Goal: Information Seeking & Learning: Learn about a topic

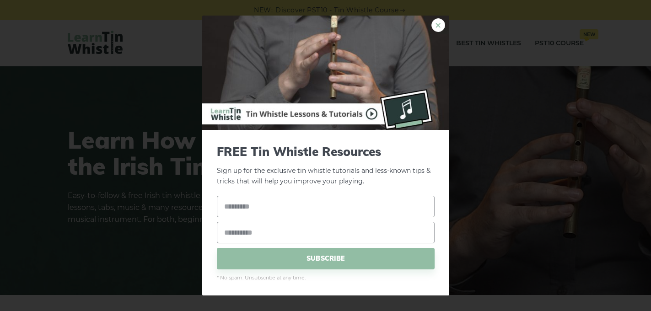
click at [432, 23] on link "×" at bounding box center [439, 25] width 14 height 14
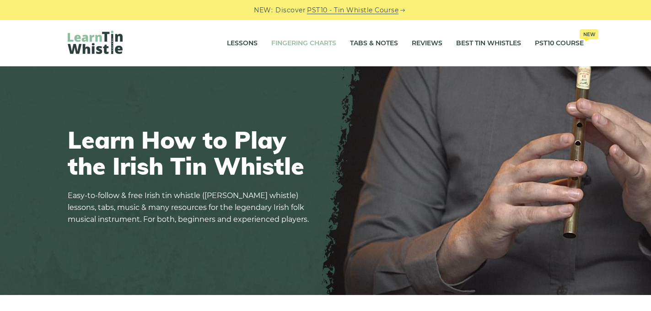
click at [314, 47] on link "Fingering Charts" at bounding box center [303, 43] width 65 height 23
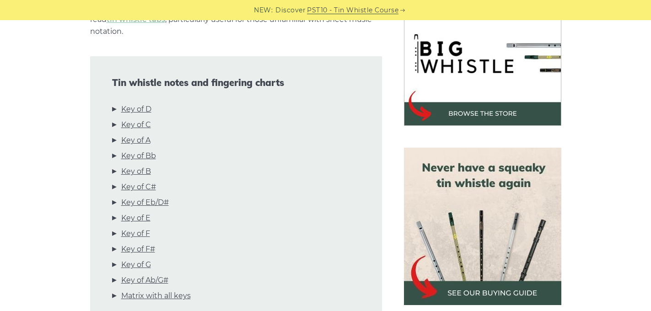
scroll to position [294, 0]
click at [143, 103] on link "Key of D" at bounding box center [136, 109] width 30 height 12
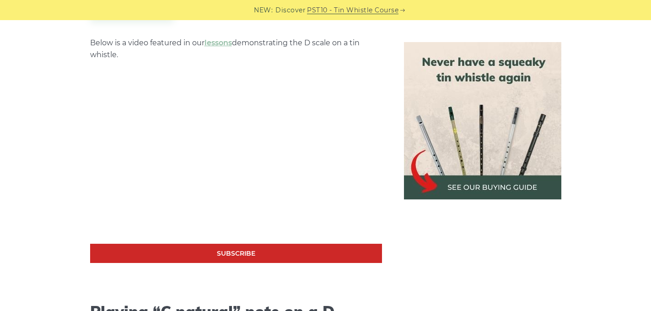
scroll to position [1456, 0]
